Goal: Navigation & Orientation: Find specific page/section

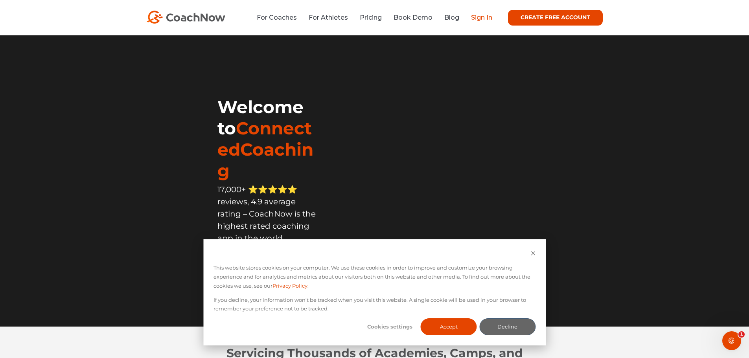
click at [478, 15] on link "Sign In" at bounding box center [481, 17] width 21 height 7
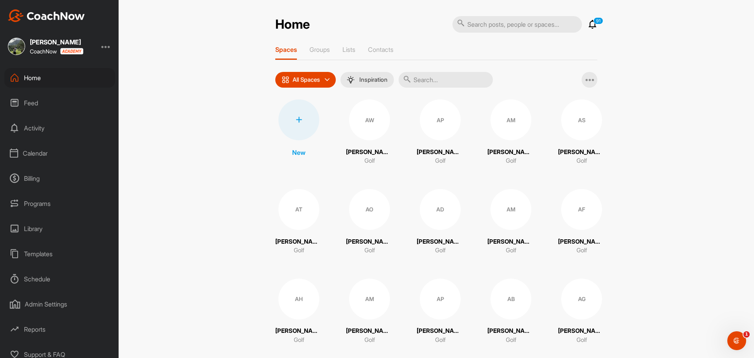
click at [53, 161] on div "Calendar" at bounding box center [59, 153] width 111 height 20
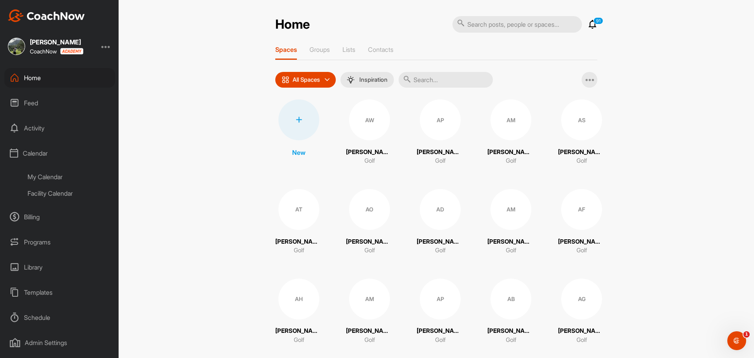
click at [39, 197] on div "Facility Calendar" at bounding box center [68, 193] width 93 height 17
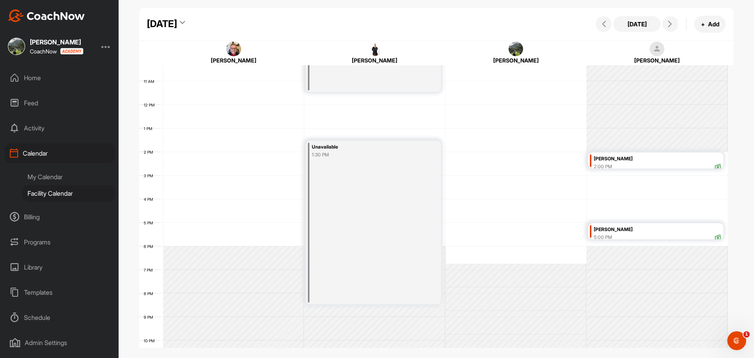
scroll to position [283, 0]
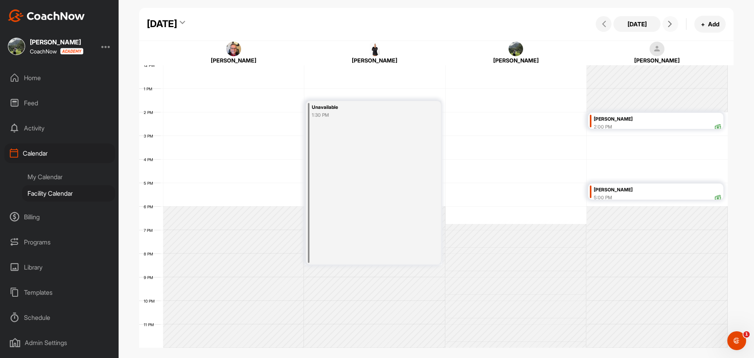
click at [675, 22] on span at bounding box center [670, 24] width 9 height 6
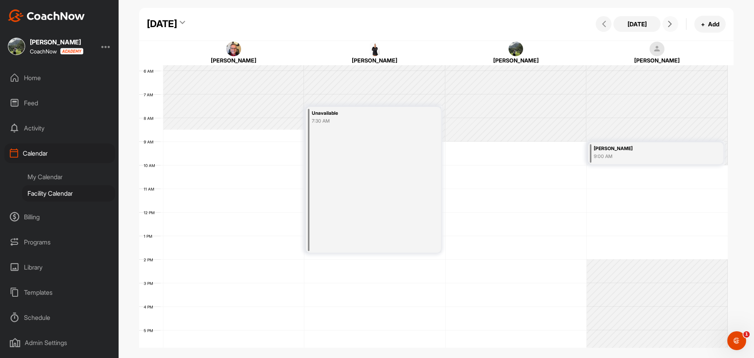
scroll to position [0, 0]
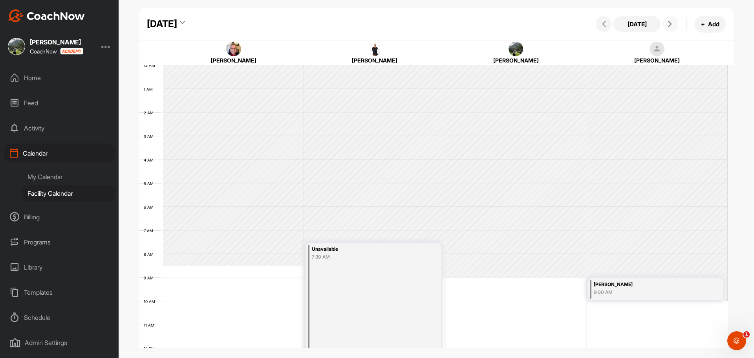
click at [673, 22] on icon at bounding box center [670, 24] width 6 height 6
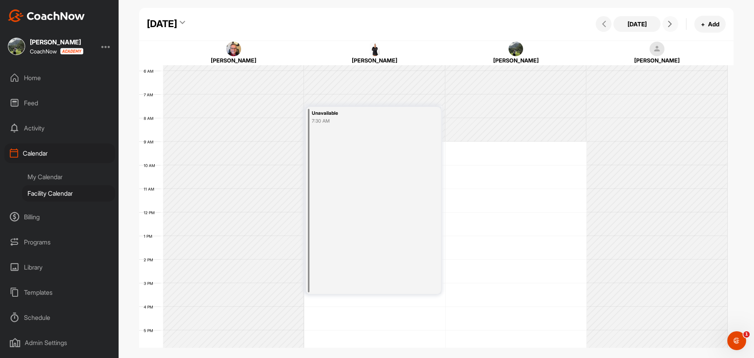
click at [673, 22] on icon at bounding box center [670, 24] width 6 height 6
